Goal: Task Accomplishment & Management: Manage account settings

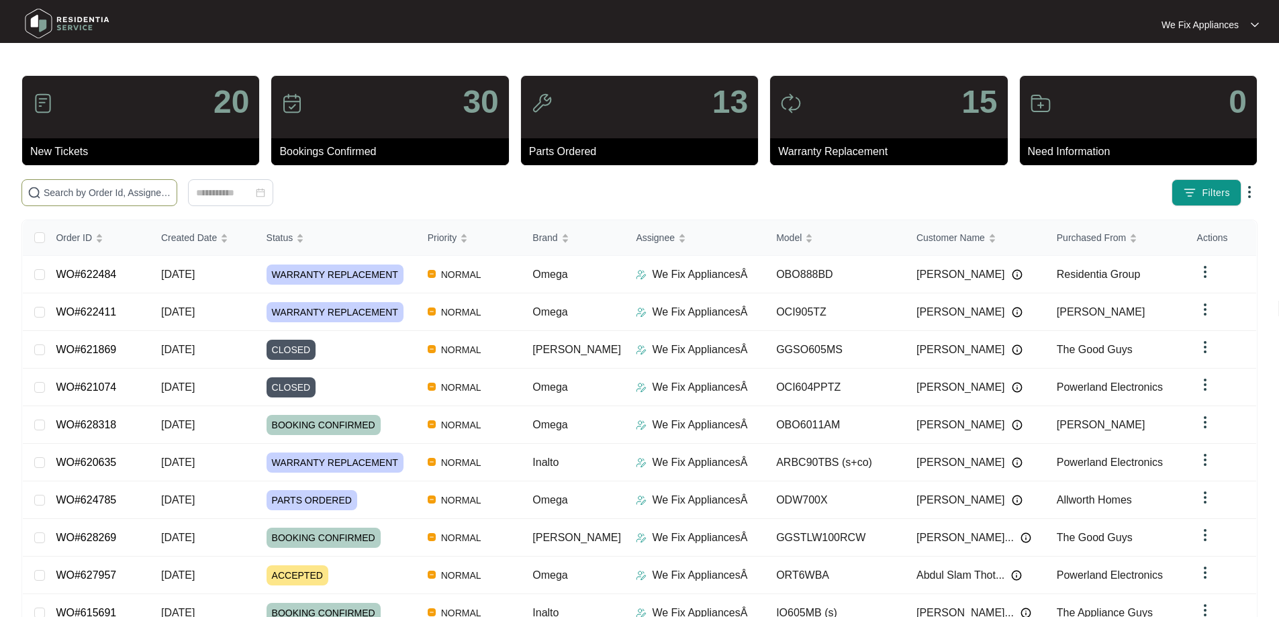
paste input "628133"
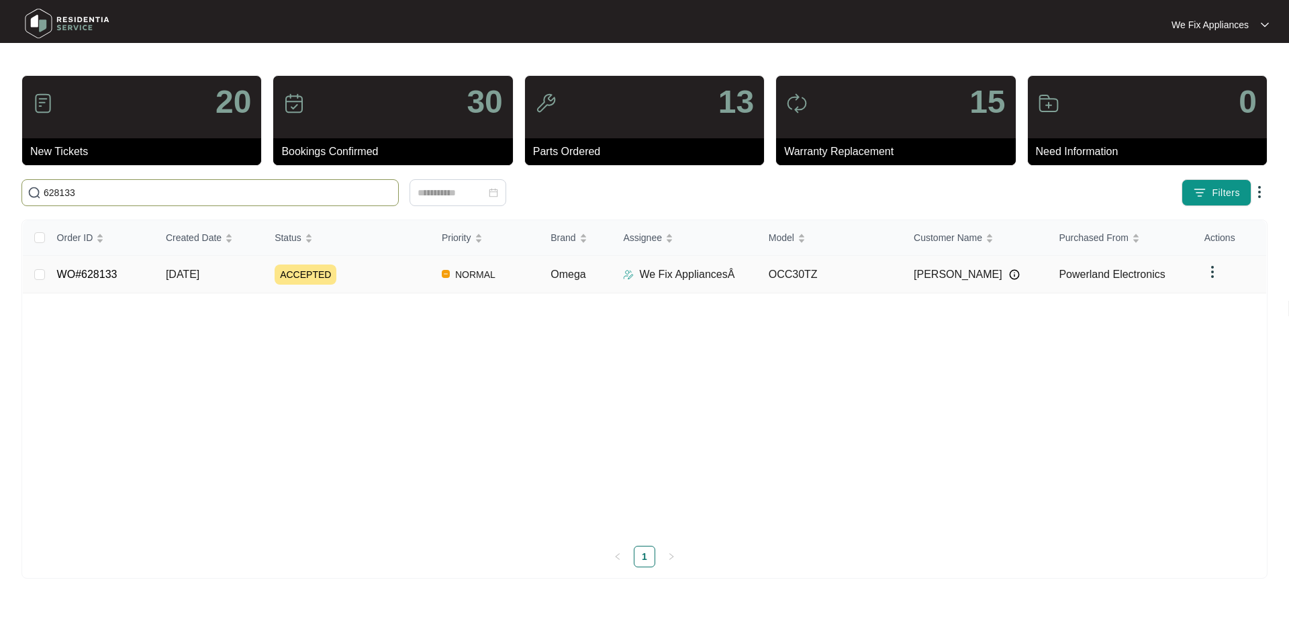
type input "628133"
click at [73, 275] on link "WO#628133" at bounding box center [87, 274] width 60 height 11
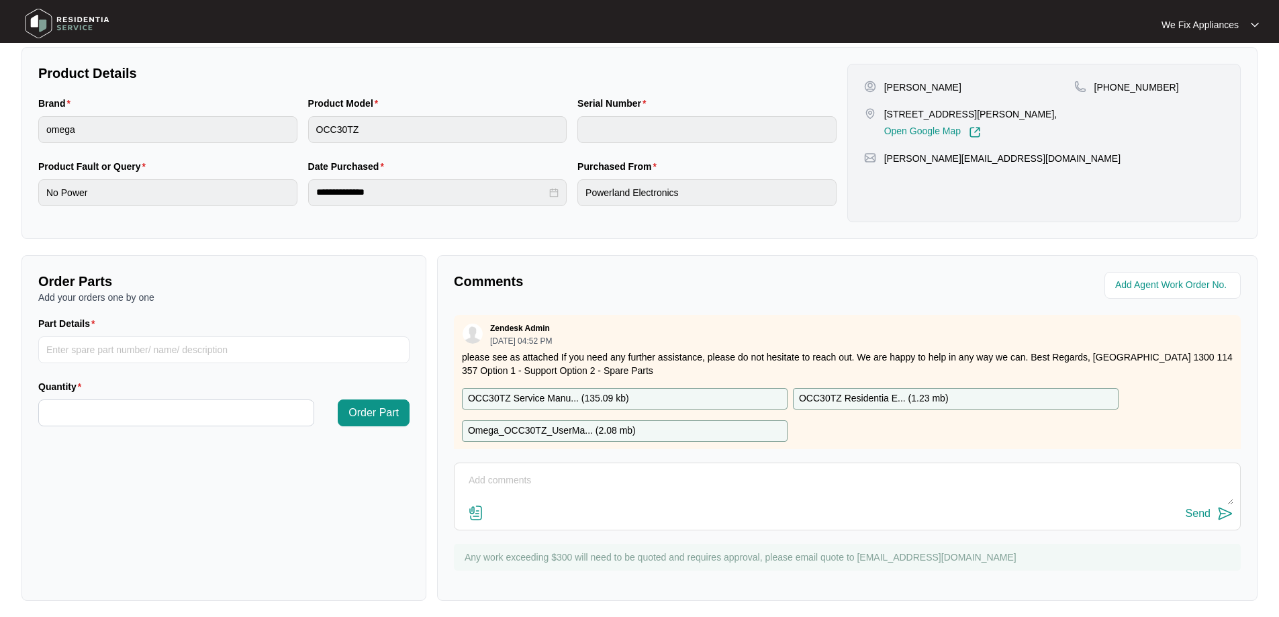
scroll to position [274, 0]
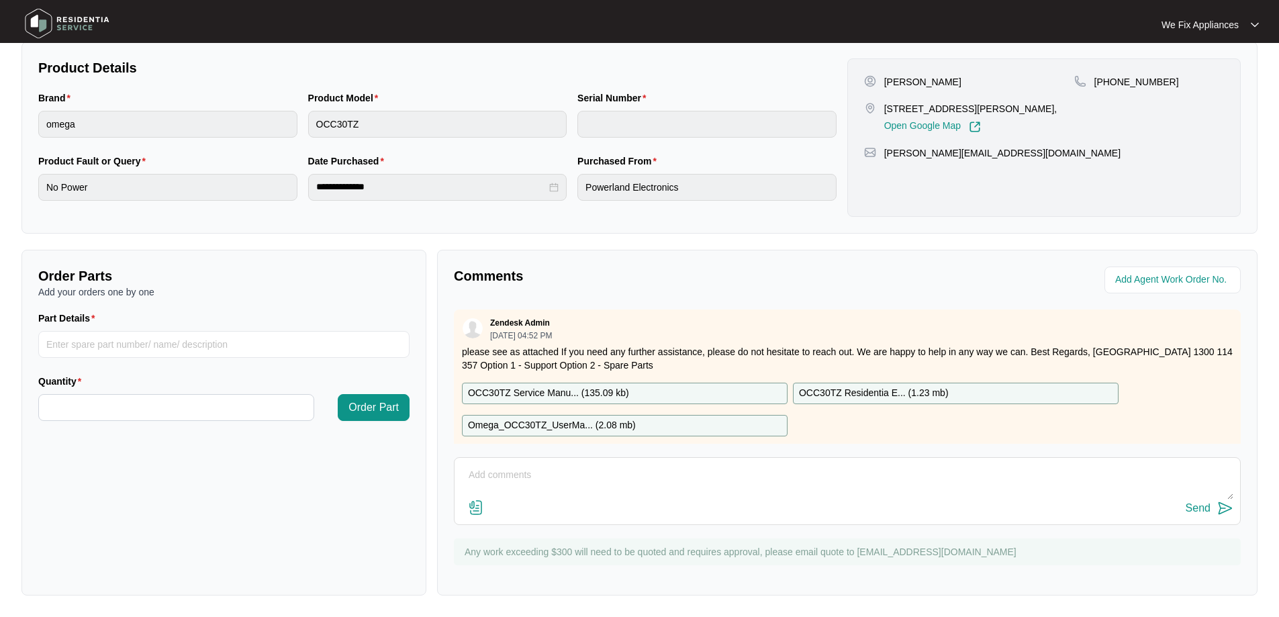
click at [511, 488] on textarea at bounding box center [847, 482] width 772 height 35
paste textarea "[STREET_ADDRESS]"
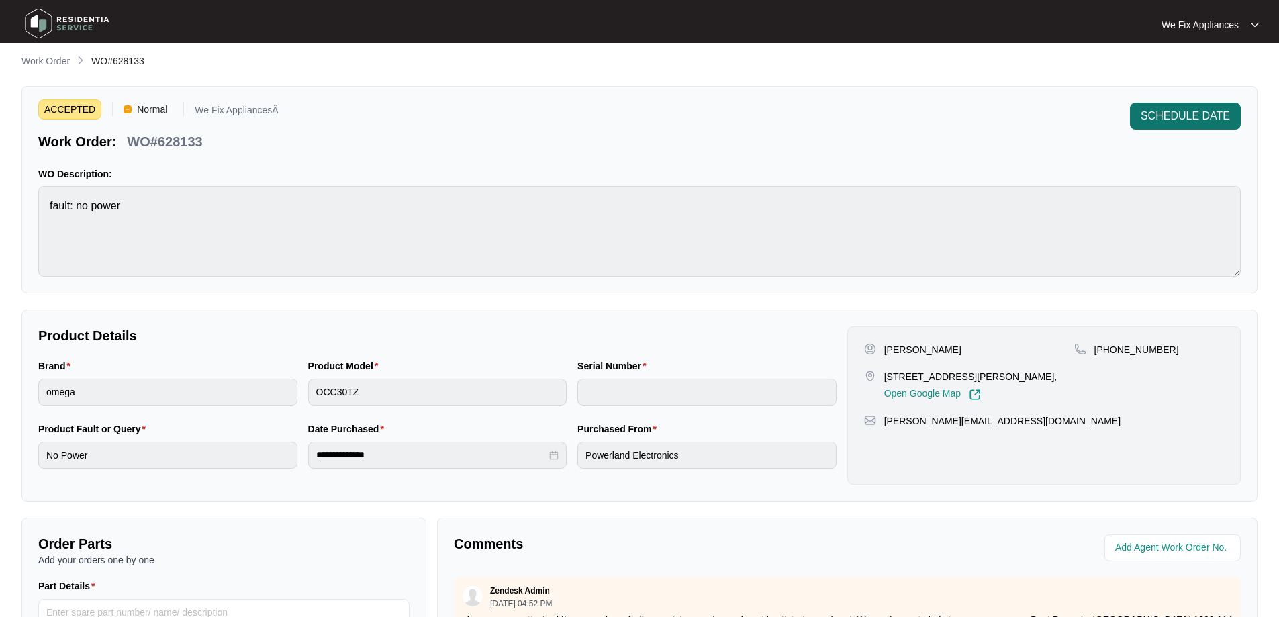
type textarea "Hi team booked tenant in, address is at [STREET_ADDRESS] Punchbowl thank you."
click at [1209, 110] on span "SCHEDULE DATE" at bounding box center [1185, 116] width 89 height 16
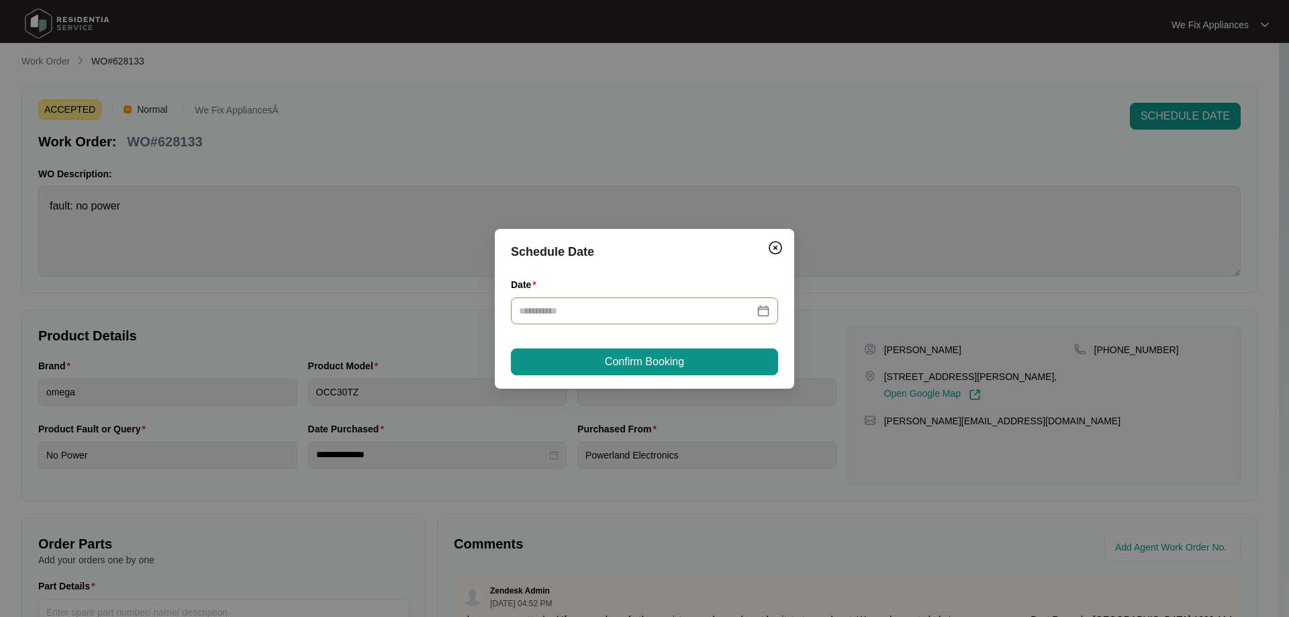
click at [612, 320] on div at bounding box center [644, 310] width 267 height 27
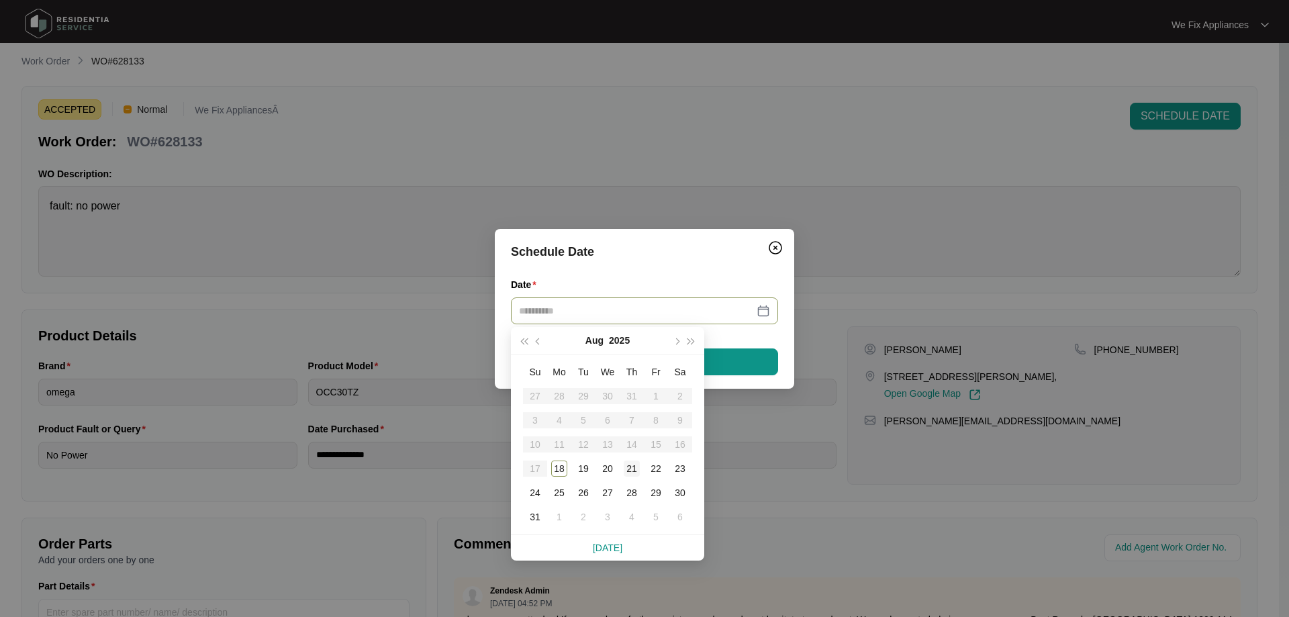
type input "**********"
click at [630, 472] on div "21" at bounding box center [632, 469] width 16 height 16
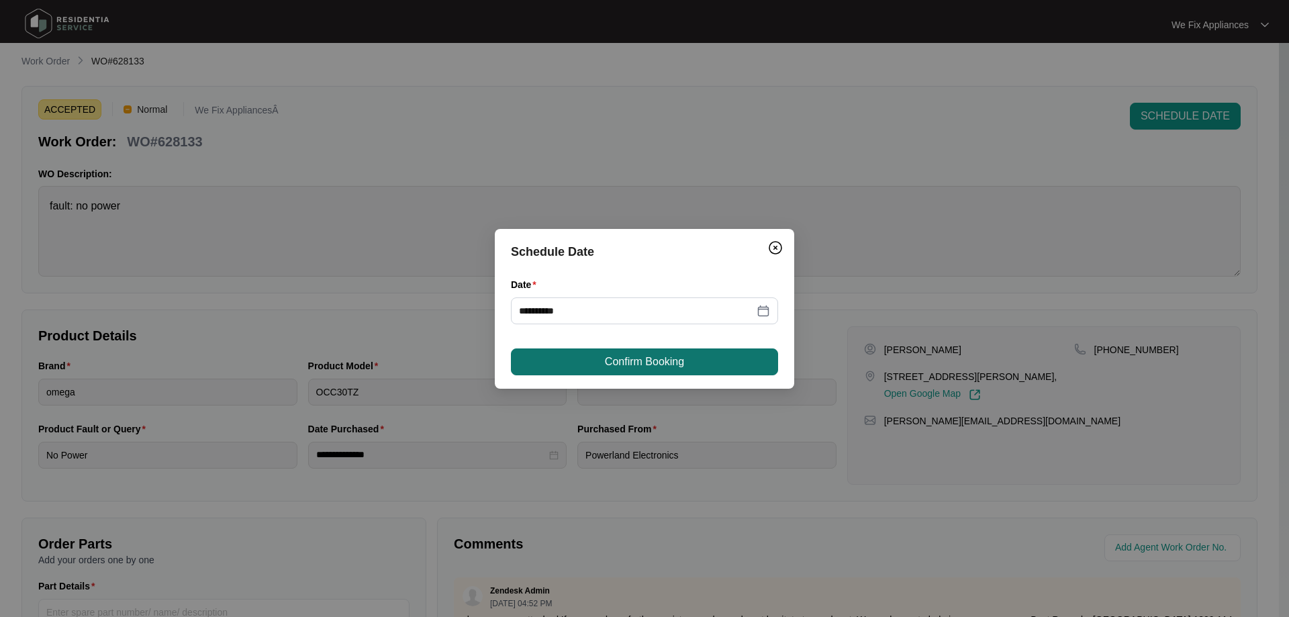
click at [641, 365] on span "Confirm Booking" at bounding box center [644, 362] width 79 height 16
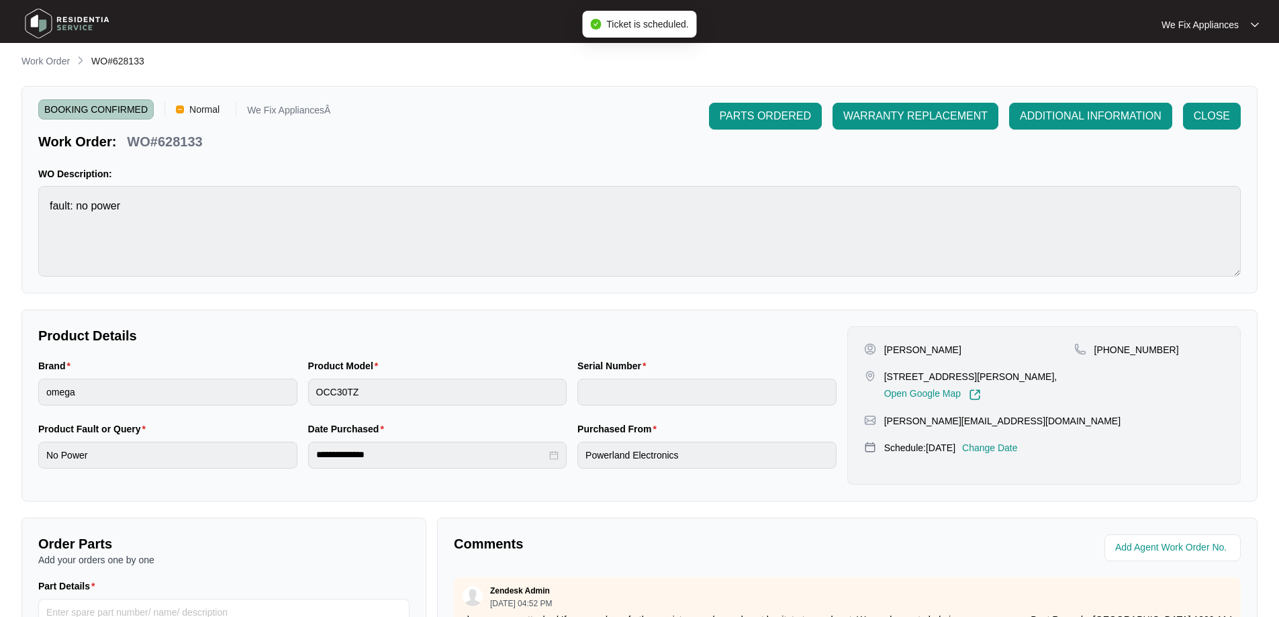
click at [84, 15] on img at bounding box center [67, 23] width 94 height 40
